Goal: Task Accomplishment & Management: Manage account settings

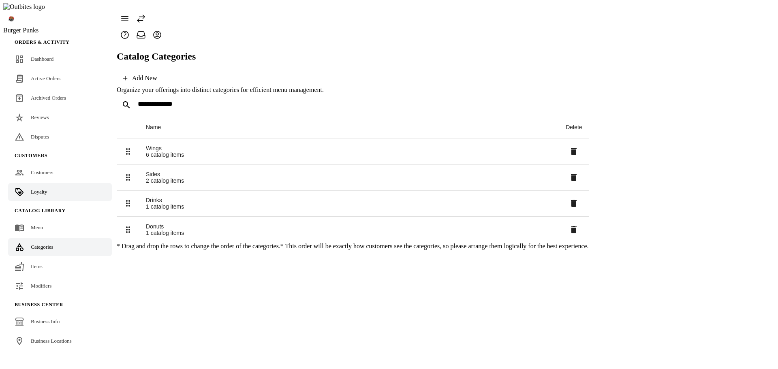
click at [32, 189] on span "Loyalty" at bounding box center [39, 192] width 16 height 6
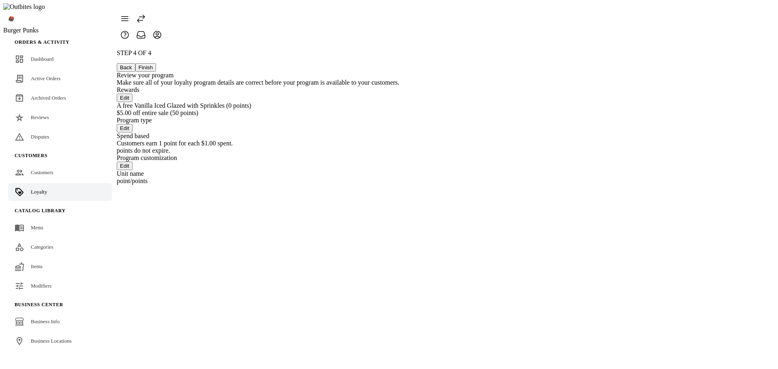
click at [135, 63] on button "Back" at bounding box center [126, 67] width 19 height 9
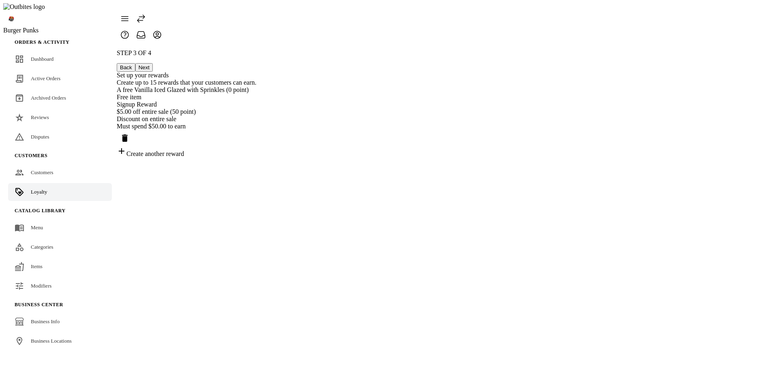
click at [130, 133] on icon "Delete reward" at bounding box center [125, 138] width 10 height 10
click at [135, 63] on button "Back" at bounding box center [126, 67] width 19 height 9
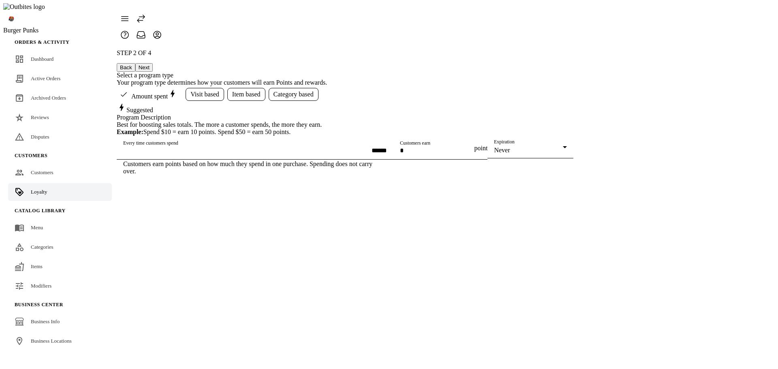
click at [153, 63] on button "Next" at bounding box center [143, 67] width 17 height 9
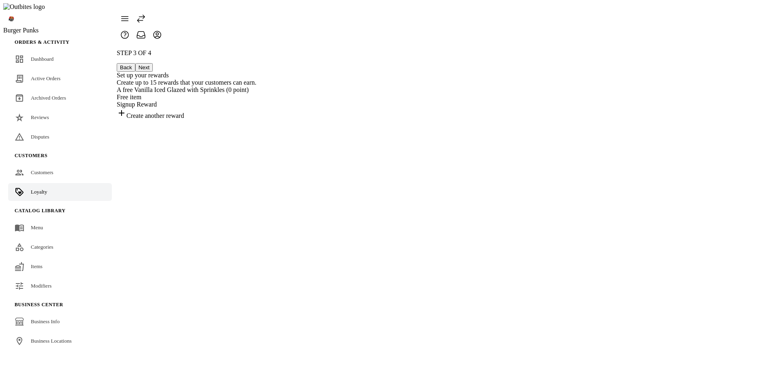
click at [153, 63] on button "Next" at bounding box center [143, 67] width 17 height 9
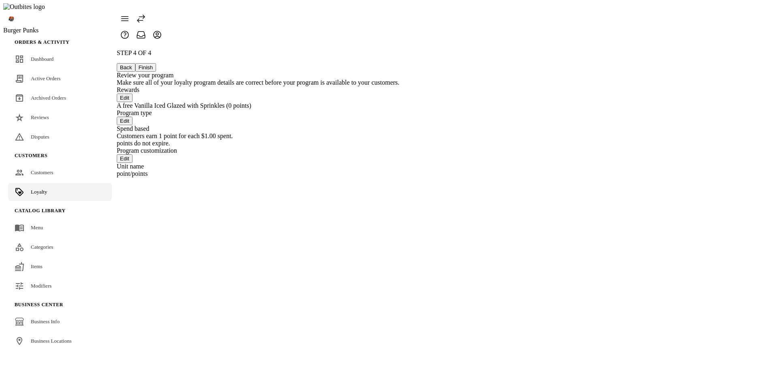
click at [135, 63] on button "Back" at bounding box center [126, 67] width 19 height 9
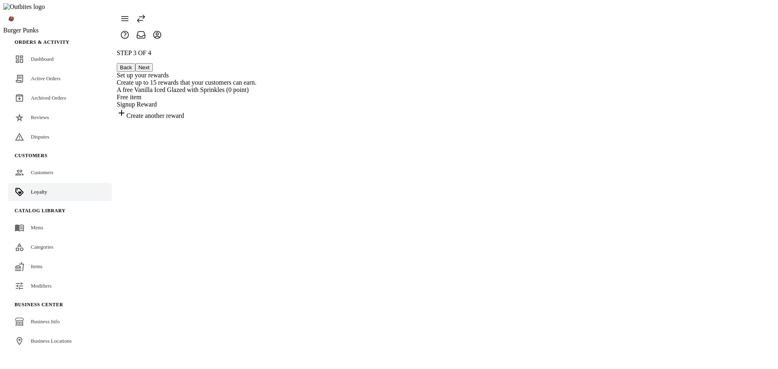
click at [256, 120] on div "STEP 3 OF 4 Back Next Set up your rewards Create up to 15 rewards that your cus…" at bounding box center [187, 84] width 140 height 70
click at [256, 86] on div "A free Vanilla Iced Glazed with Sprinkles (0 point)" at bounding box center [187, 89] width 140 height 7
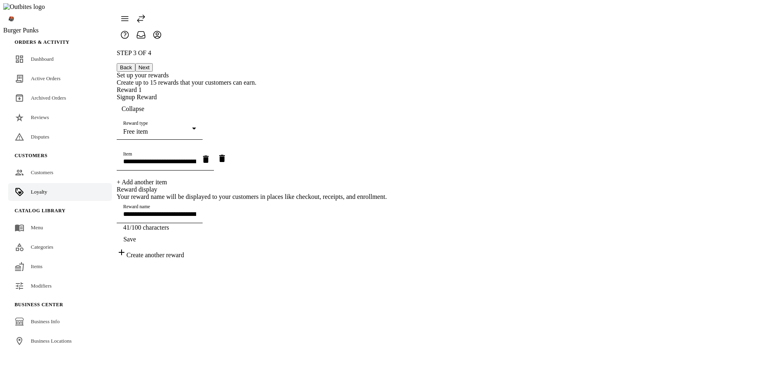
click at [387, 103] on div "**********" at bounding box center [252, 153] width 270 height 209
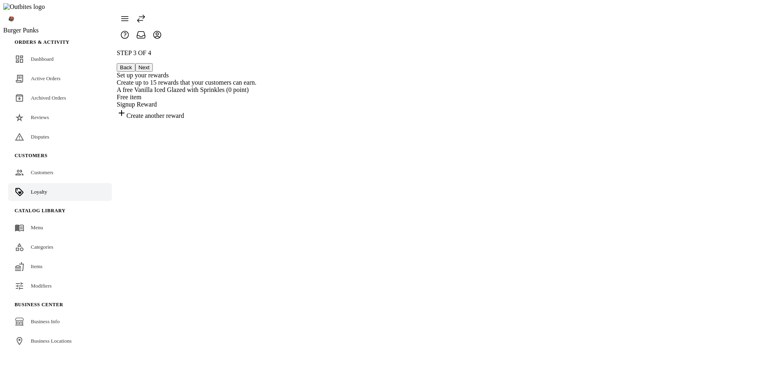
click at [256, 120] on div "Create another reward" at bounding box center [187, 113] width 140 height 11
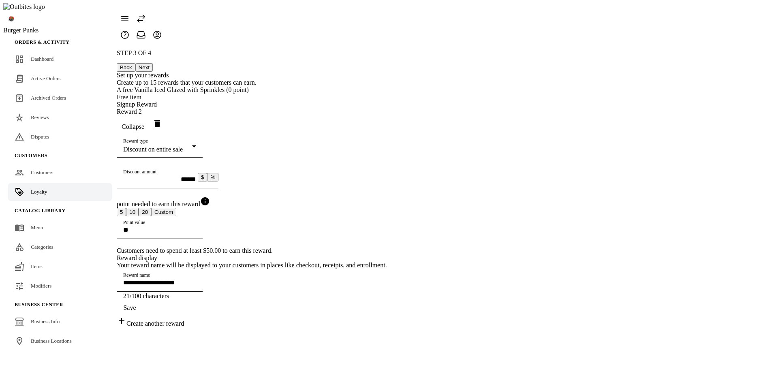
click at [160, 127] on icon "Delete reward" at bounding box center [157, 123] width 6 height 7
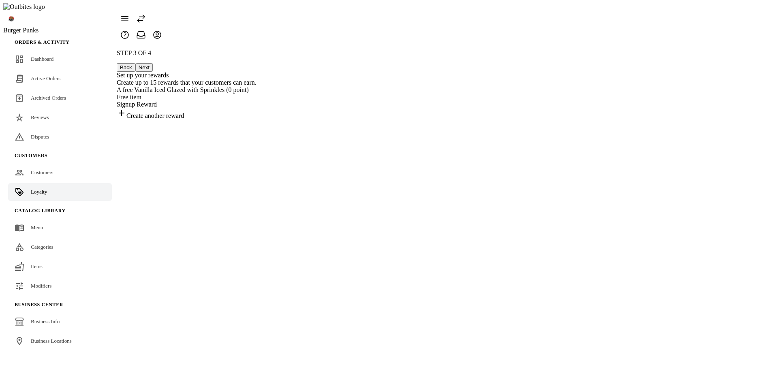
click at [256, 99] on div "A free Vanilla Iced Glazed with Sprinkles (0 point) Free item Signup Reward" at bounding box center [187, 97] width 140 height 22
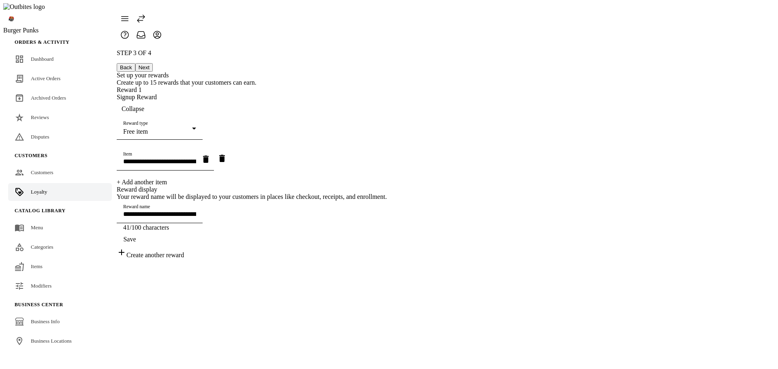
click at [153, 63] on button "Next" at bounding box center [143, 67] width 17 height 9
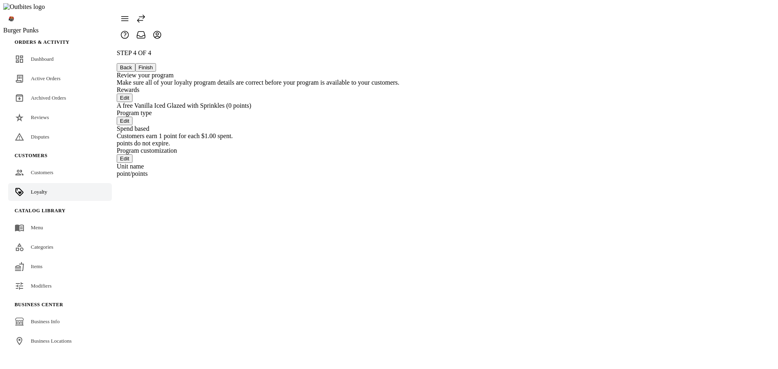
click at [156, 63] on button "Finish" at bounding box center [145, 67] width 21 height 9
click at [135, 63] on button "Back" at bounding box center [126, 67] width 19 height 9
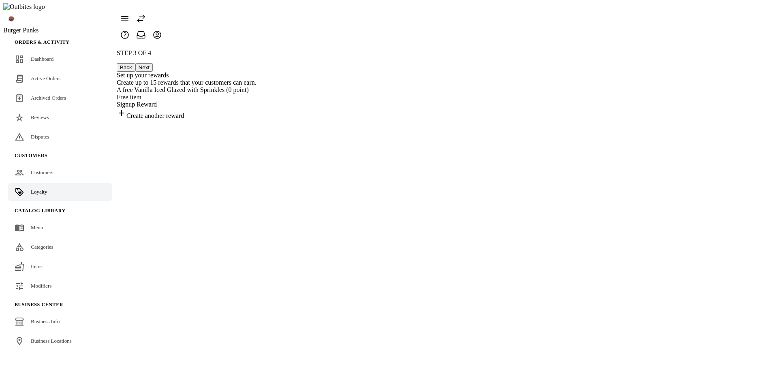
click at [256, 120] on div "STEP 3 OF 4 Back Next Set up your rewards Create up to 15 rewards that your cus…" at bounding box center [187, 84] width 140 height 70
